Goal: Find specific page/section: Find specific page/section

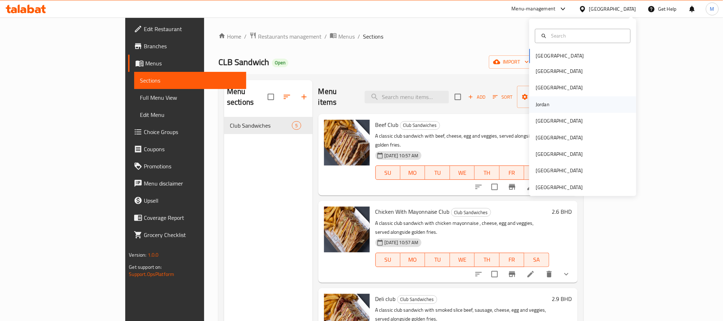
click at [549, 106] on div "Jordan" at bounding box center [582, 104] width 107 height 16
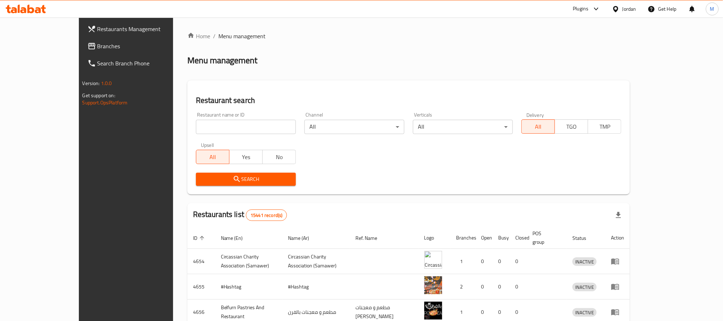
click at [196, 126] on input "search" at bounding box center [246, 127] width 100 height 14
paste input "631097"
type input "631097"
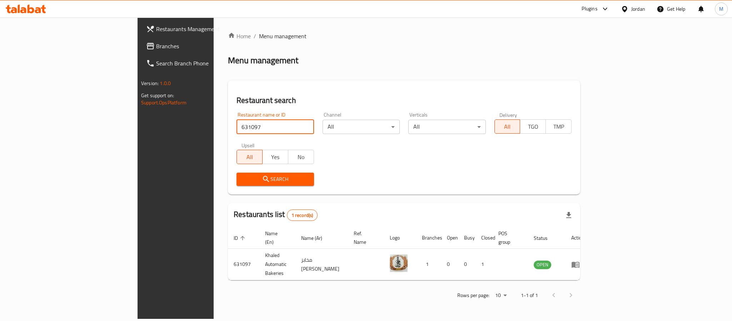
click at [634, 7] on div "Jordan" at bounding box center [638, 9] width 14 height 8
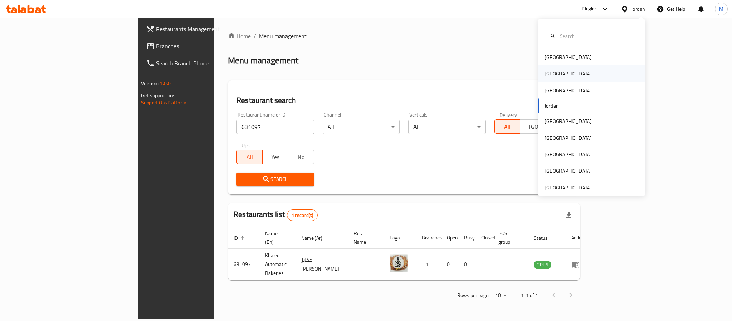
click at [556, 73] on div "[GEOGRAPHIC_DATA]" at bounding box center [591, 73] width 107 height 16
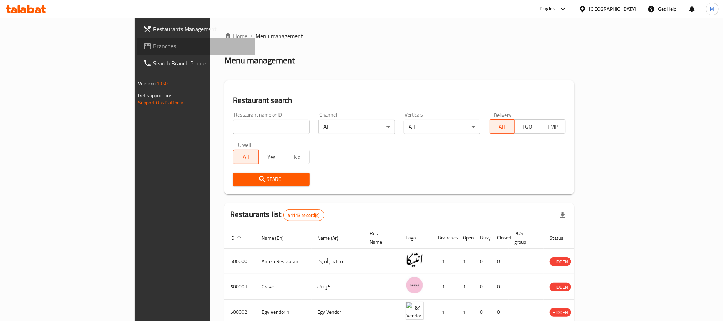
click at [153, 49] on span "Branches" at bounding box center [201, 46] width 96 height 9
